Goal: Obtain resource: Obtain resource

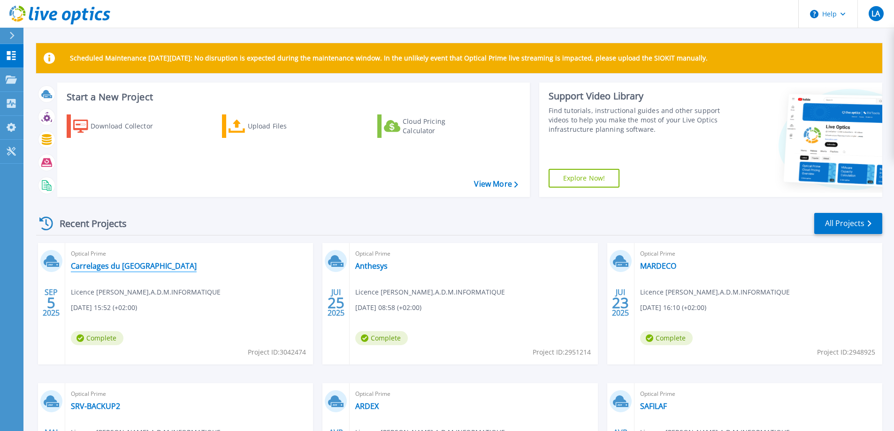
click at [120, 269] on link "Carrelages du [GEOGRAPHIC_DATA]" at bounding box center [134, 265] width 126 height 9
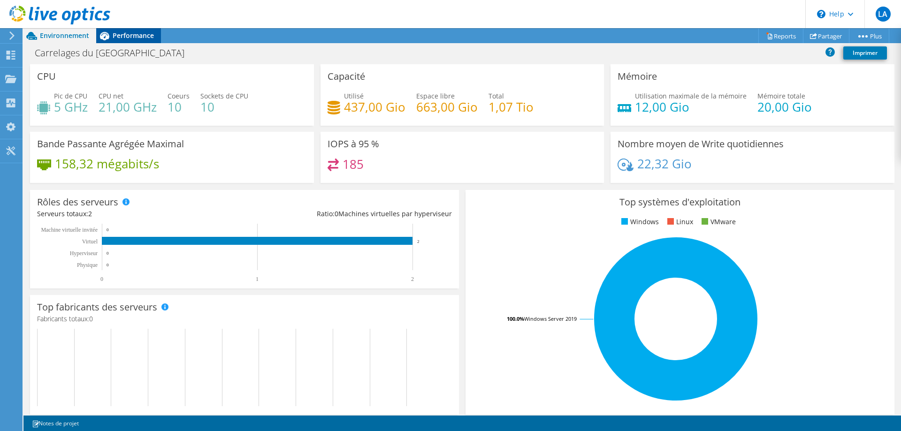
drag, startPoint x: 123, startPoint y: 29, endPoint x: 136, endPoint y: 43, distance: 19.3
click at [123, 29] on div "Performance" at bounding box center [128, 35] width 65 height 15
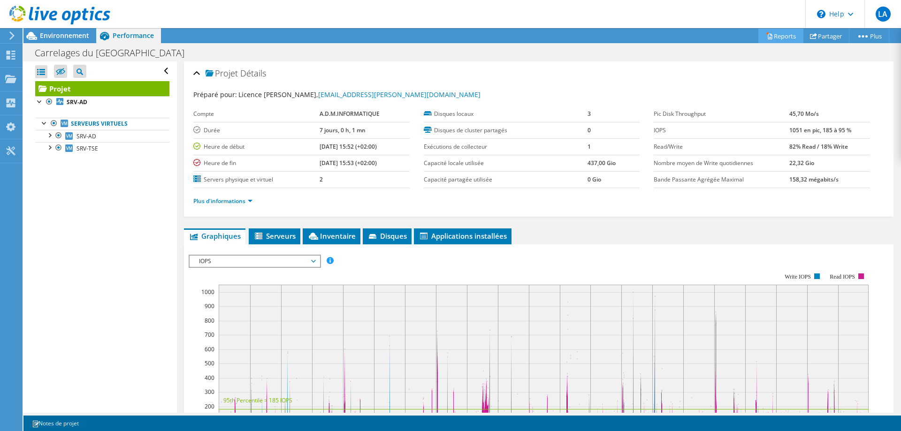
click at [777, 37] on link "Reports" at bounding box center [780, 36] width 45 height 15
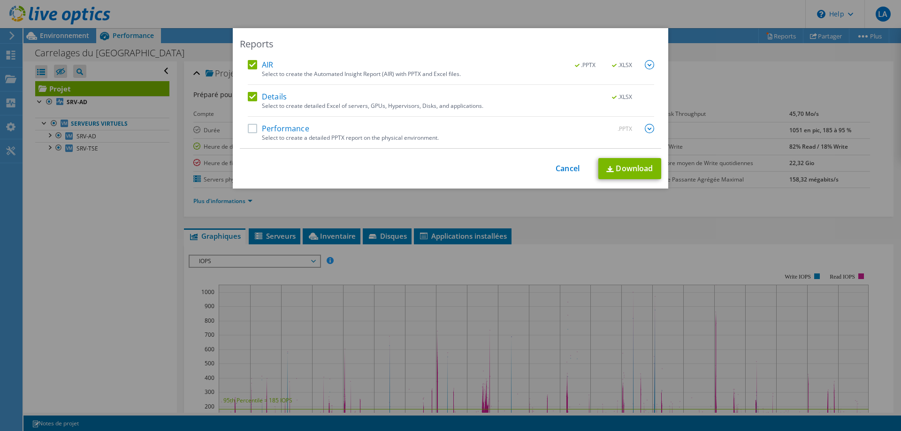
click at [254, 130] on label "Performance" at bounding box center [278, 128] width 61 height 9
click at [0, 0] on input "Performance" at bounding box center [0, 0] width 0 height 0
click at [636, 166] on link "Download" at bounding box center [629, 168] width 63 height 21
click at [571, 164] on link "Cancel" at bounding box center [568, 168] width 24 height 9
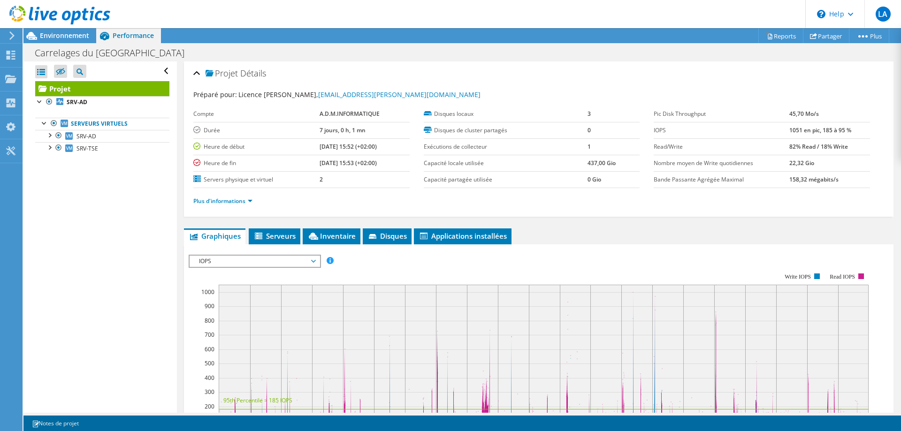
click at [11, 36] on icon at bounding box center [11, 35] width 7 height 8
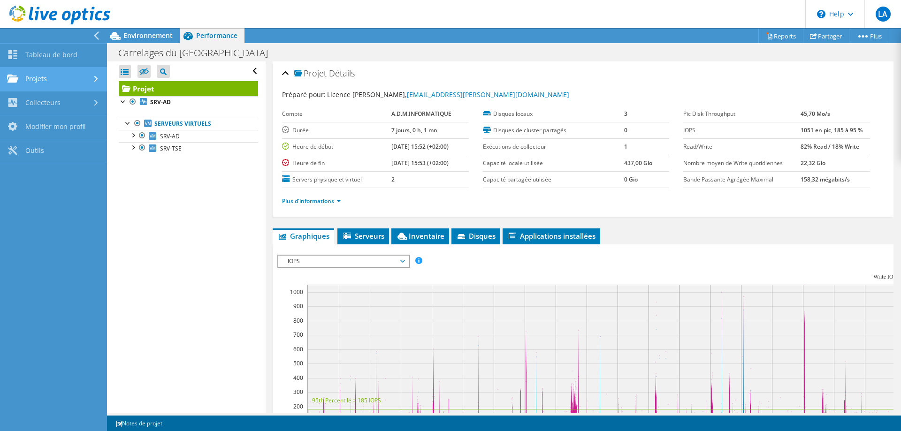
click at [44, 70] on link "Projets" at bounding box center [53, 80] width 107 height 24
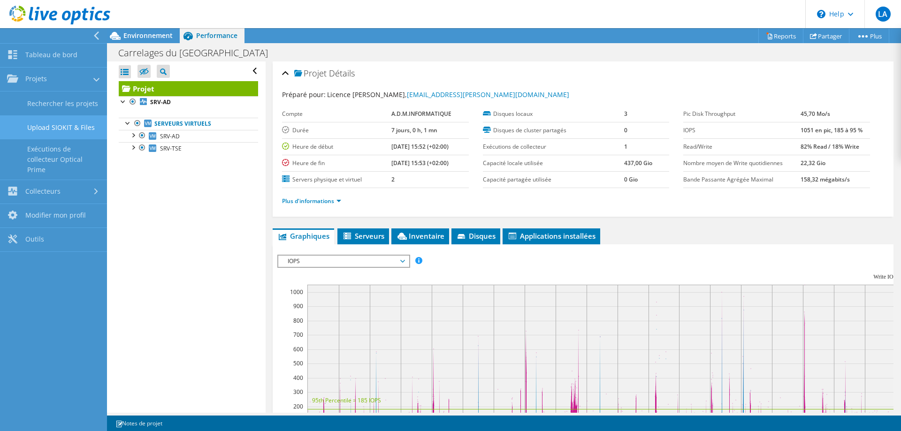
click at [53, 127] on link "Upload SIOKIT & Files" at bounding box center [53, 127] width 107 height 24
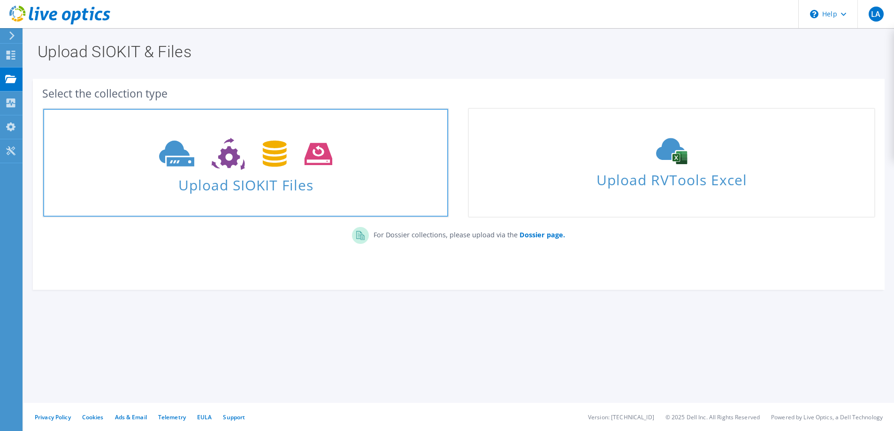
click at [326, 159] on use at bounding box center [245, 154] width 173 height 32
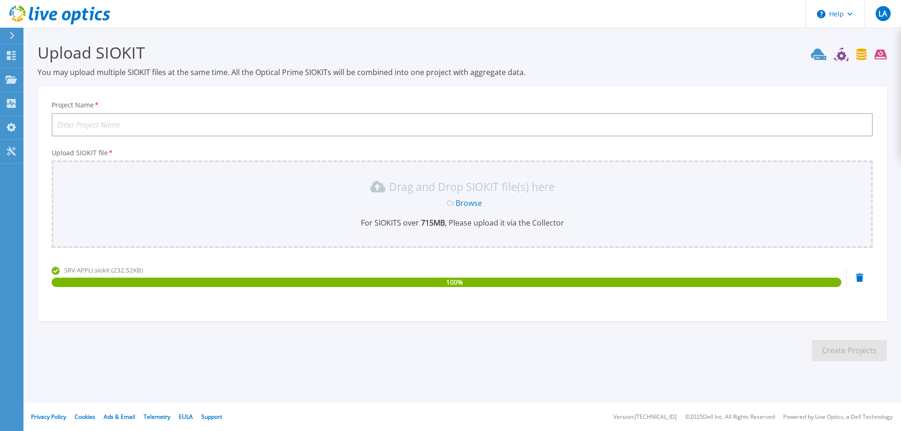
click at [154, 124] on input "Project Name *" at bounding box center [462, 124] width 821 height 23
type input "CARRELAGES DU MONT BLANC - SRV-APPLI"
click at [834, 360] on button "Create Projects" at bounding box center [849, 350] width 75 height 21
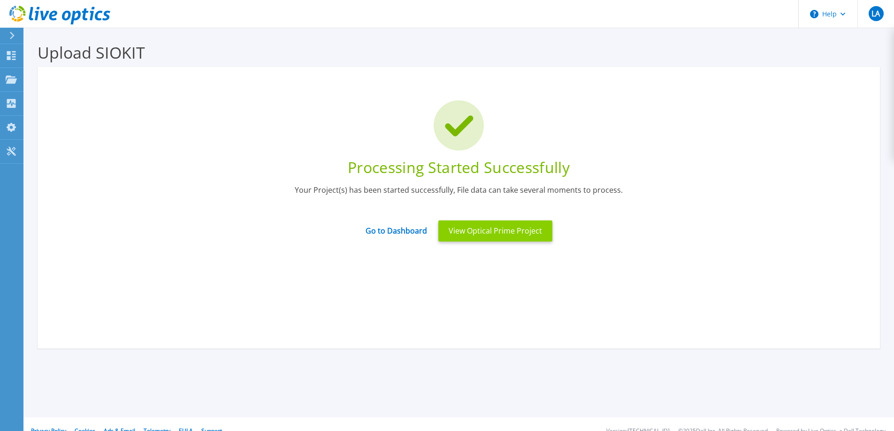
click at [477, 229] on button "View Optical Prime Project" at bounding box center [495, 231] width 114 height 21
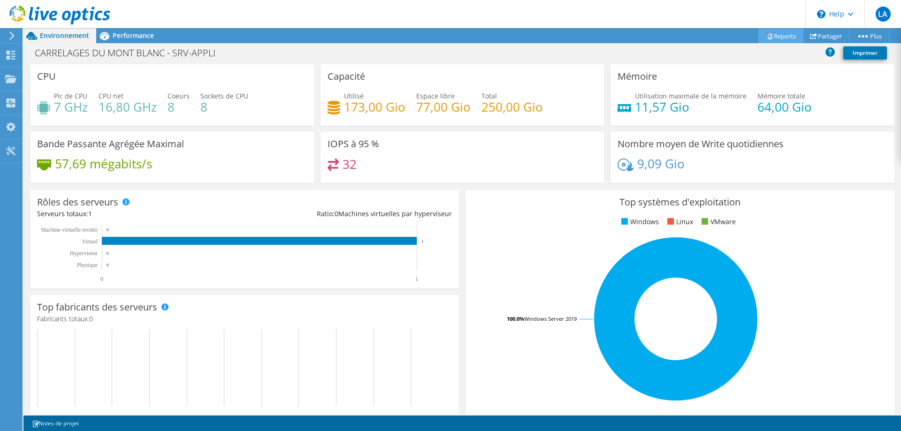
click at [780, 38] on link "Reports" at bounding box center [780, 36] width 45 height 15
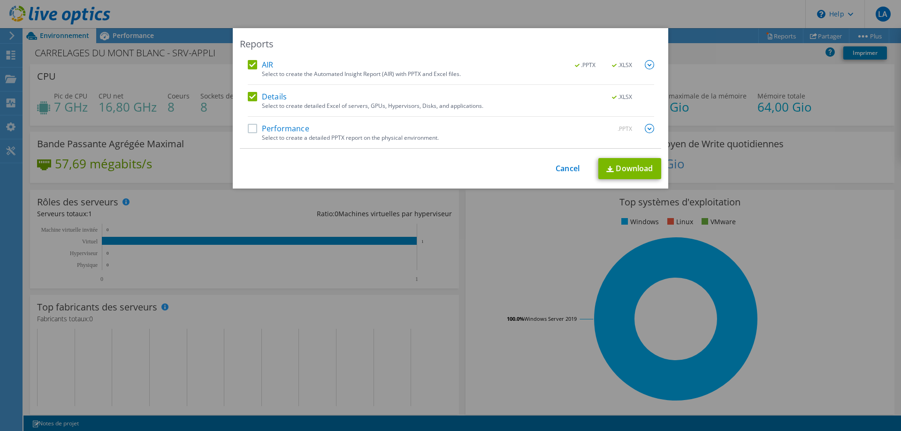
click at [250, 127] on label "Performance" at bounding box center [278, 128] width 61 height 9
click at [0, 0] on input "Performance" at bounding box center [0, 0] width 0 height 0
click at [611, 173] on link "Download" at bounding box center [629, 168] width 63 height 21
click at [571, 169] on link "Cancel" at bounding box center [568, 168] width 24 height 9
